Goal: Find specific page/section

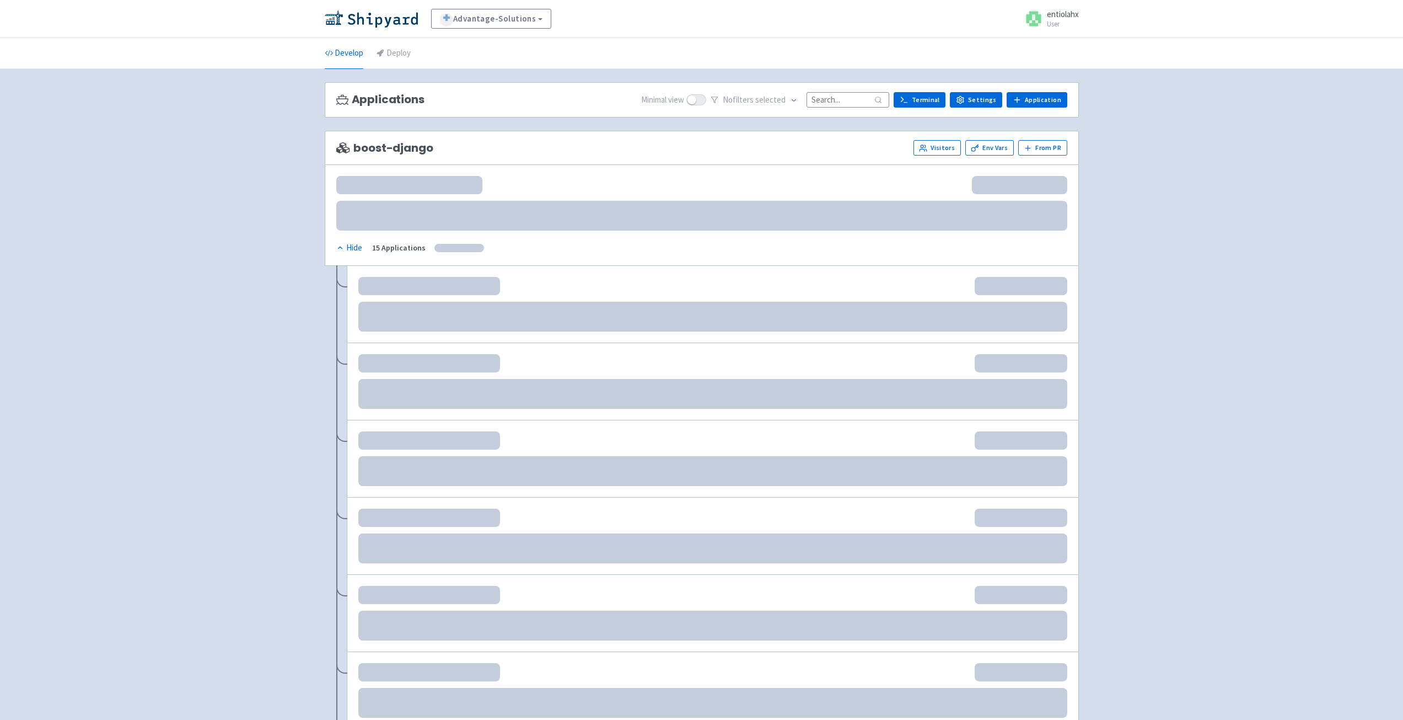
click at [830, 100] on input at bounding box center [848, 99] width 83 height 15
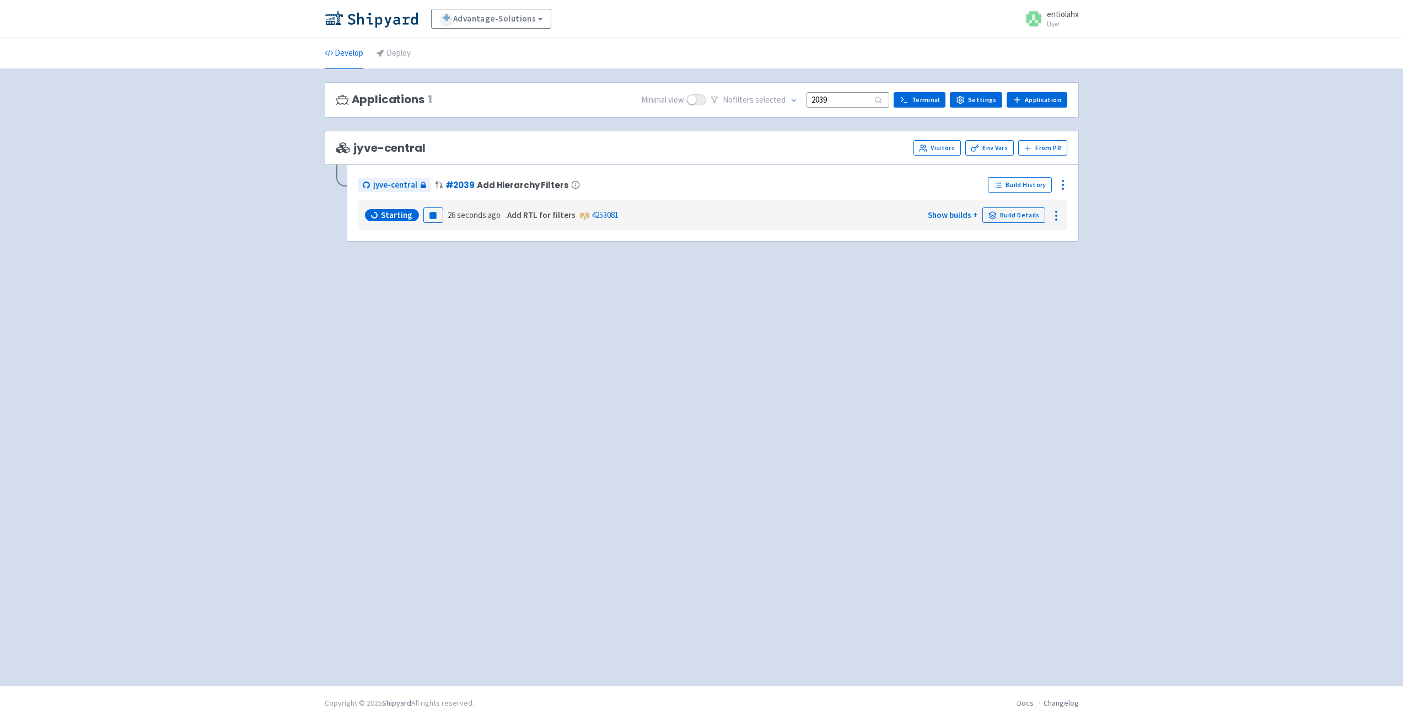
type input "2039"
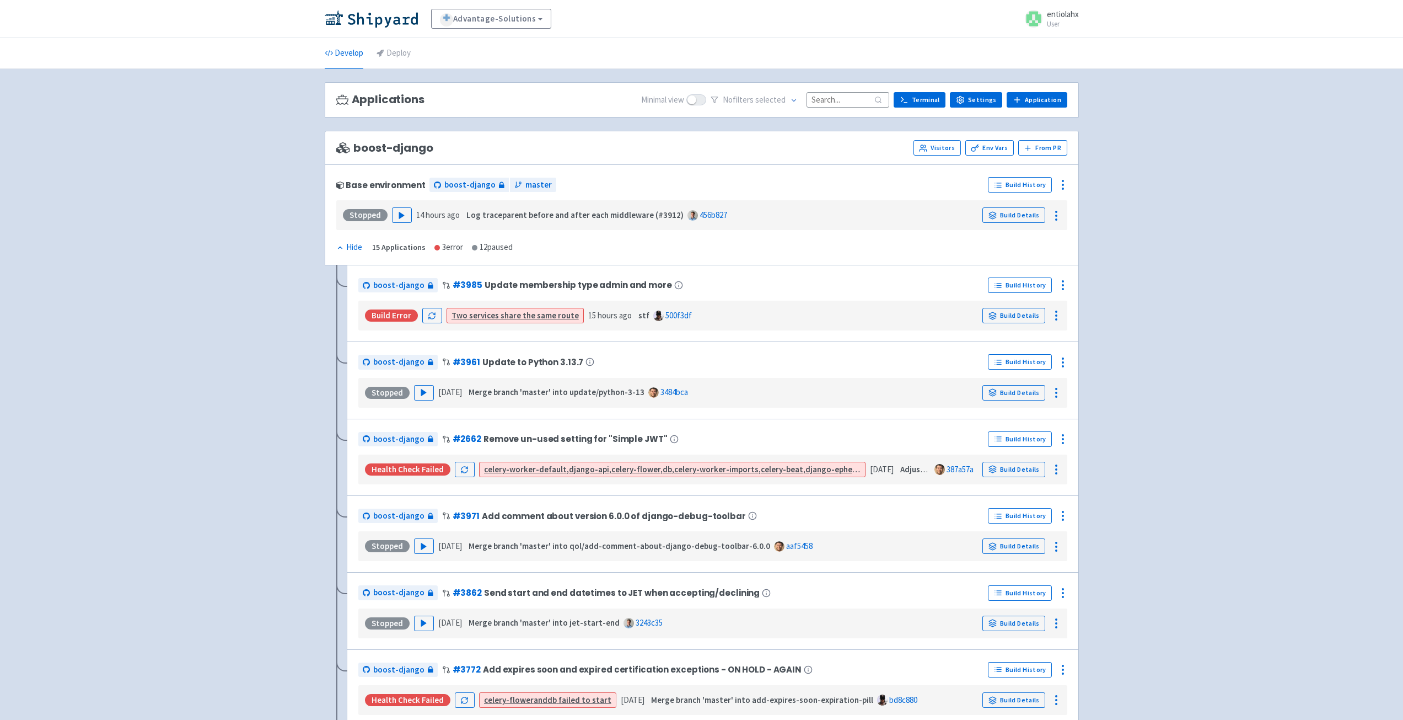
click at [849, 100] on input at bounding box center [848, 99] width 83 height 15
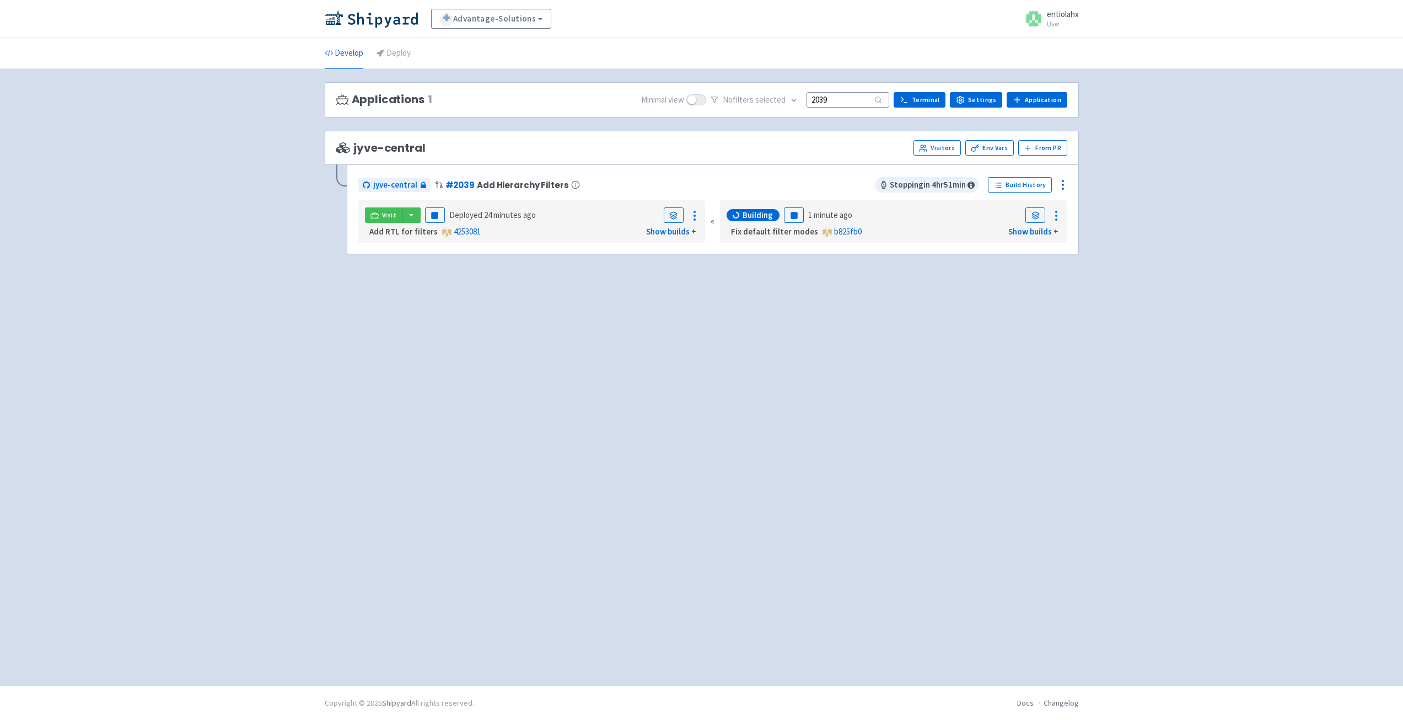
type input "2039"
